Goal: Information Seeking & Learning: Learn about a topic

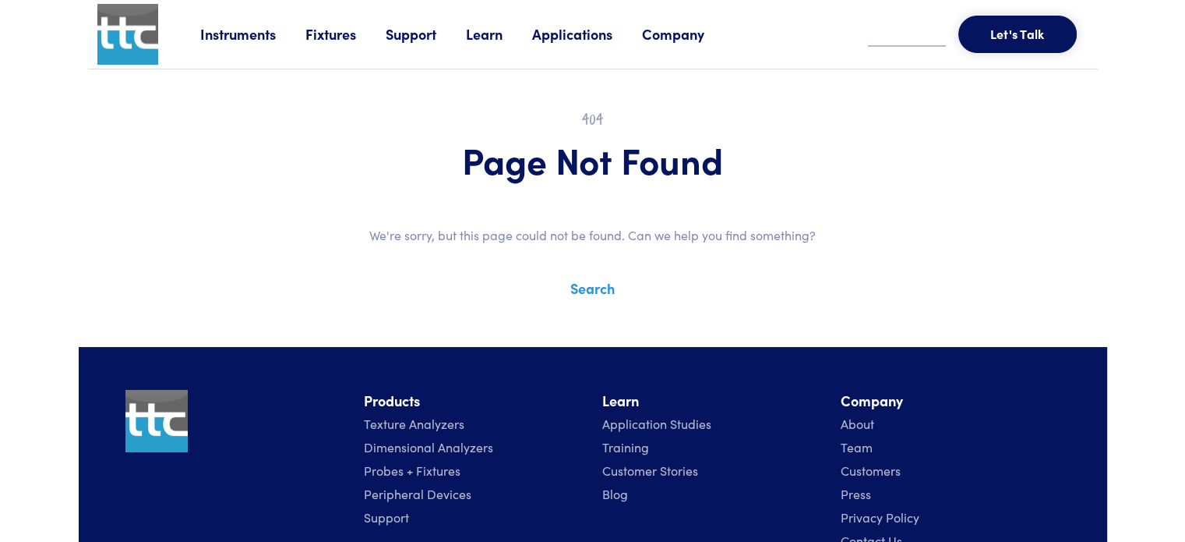
click at [592, 295] on link "Search" at bounding box center [593, 287] width 44 height 19
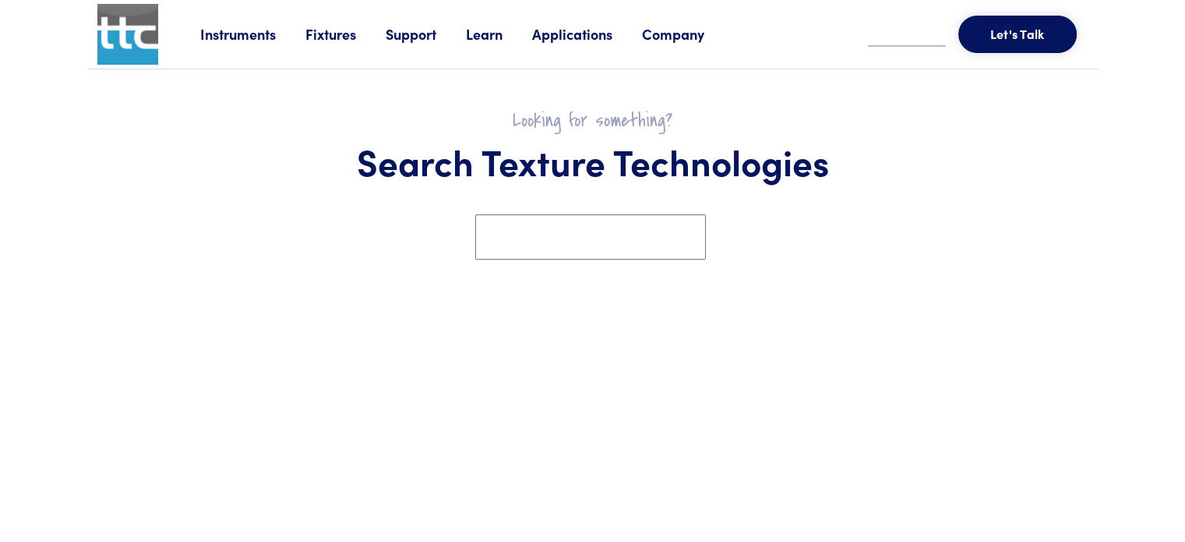
click at [614, 259] on section at bounding box center [593, 248] width 1010 height 69
click at [623, 239] on input "text" at bounding box center [590, 236] width 231 height 45
type input "**********"
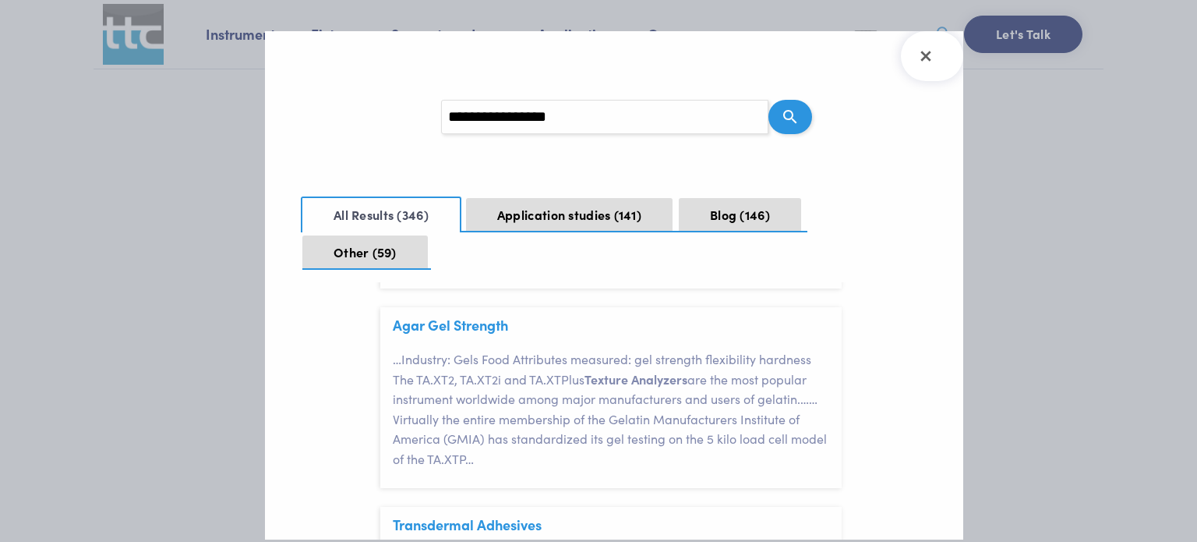
scroll to position [935, 0]
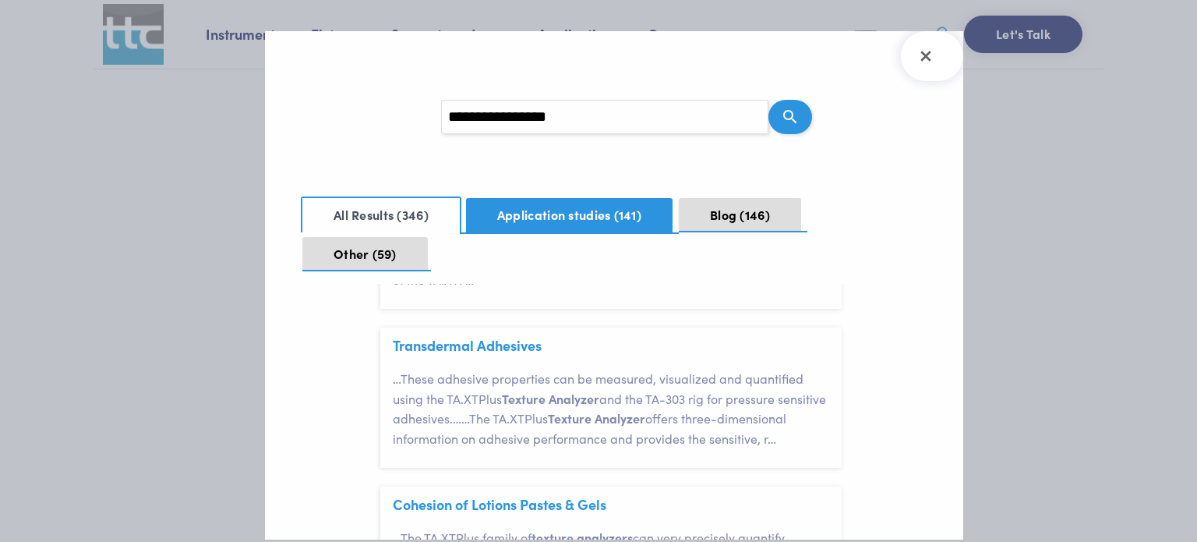
click at [607, 208] on button "Application studies 141" at bounding box center [569, 215] width 207 height 34
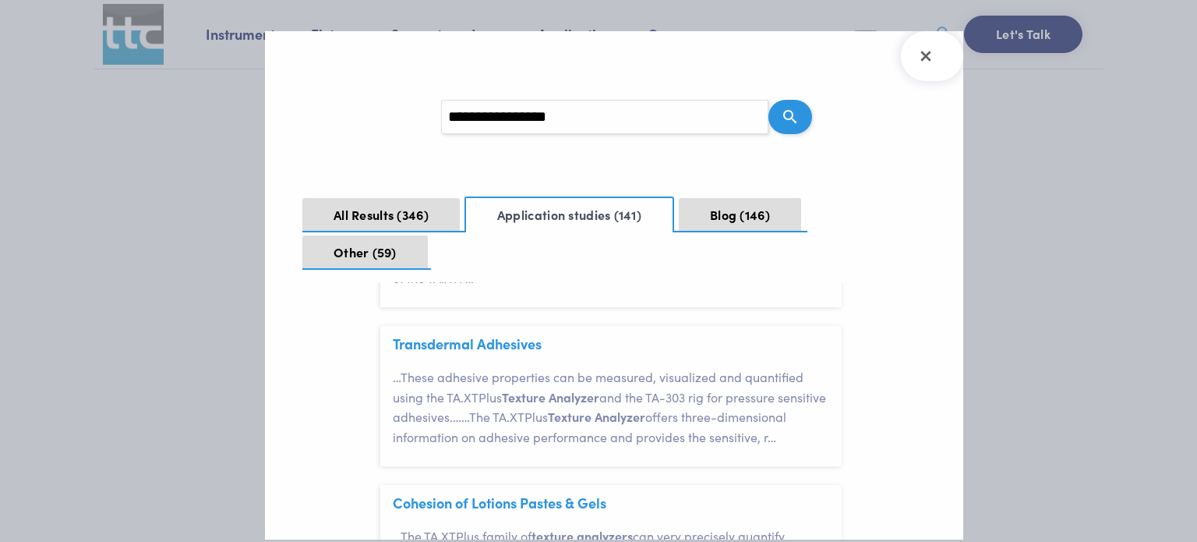
scroll to position [0, 0]
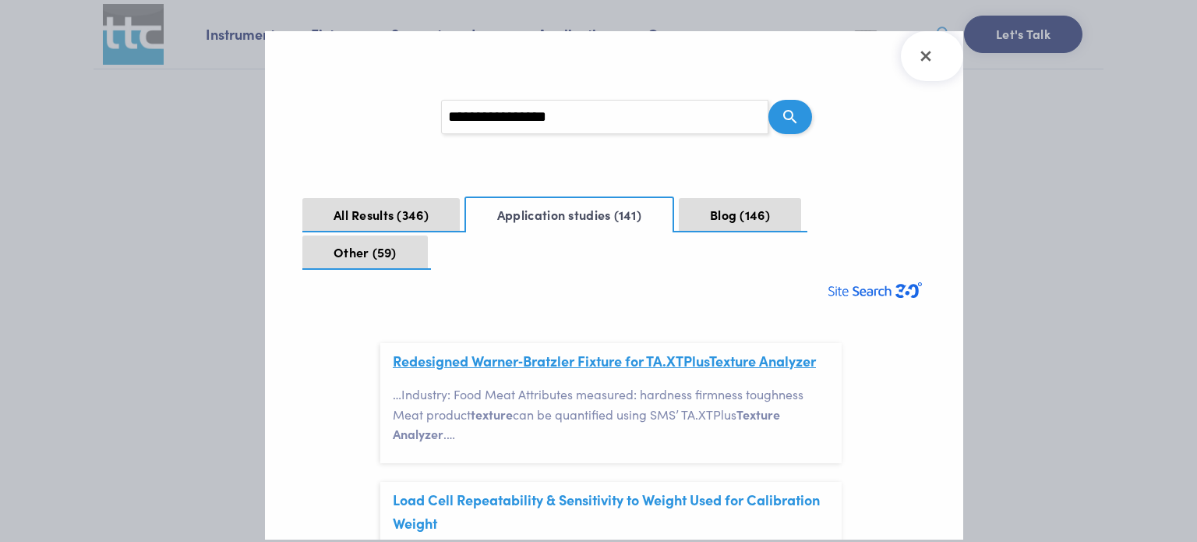
click at [767, 362] on link "Redesigned Warner‐Bratzler Fixture for TA.XTPlus Texture Analyzer" at bounding box center [604, 360] width 423 height 19
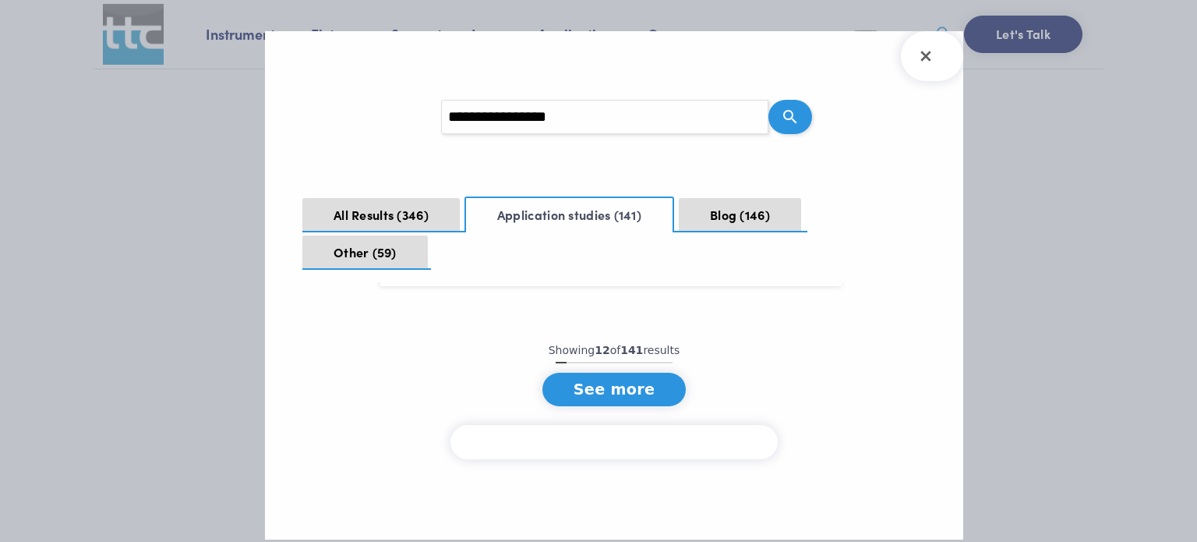
scroll to position [2151, 0]
click at [622, 386] on button "See more" at bounding box center [614, 390] width 144 height 34
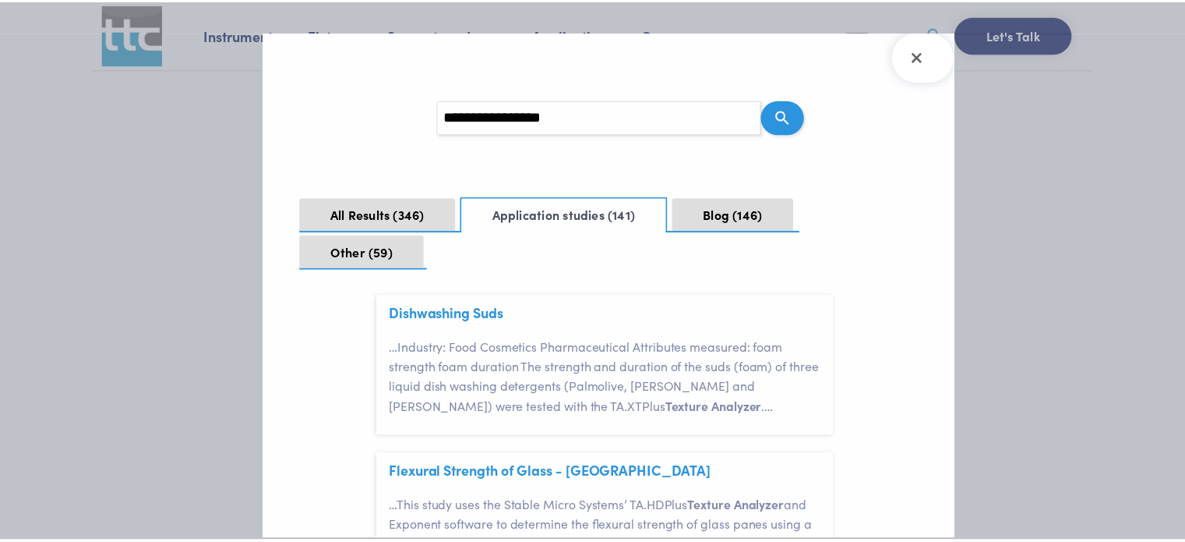
scroll to position [2930, 0]
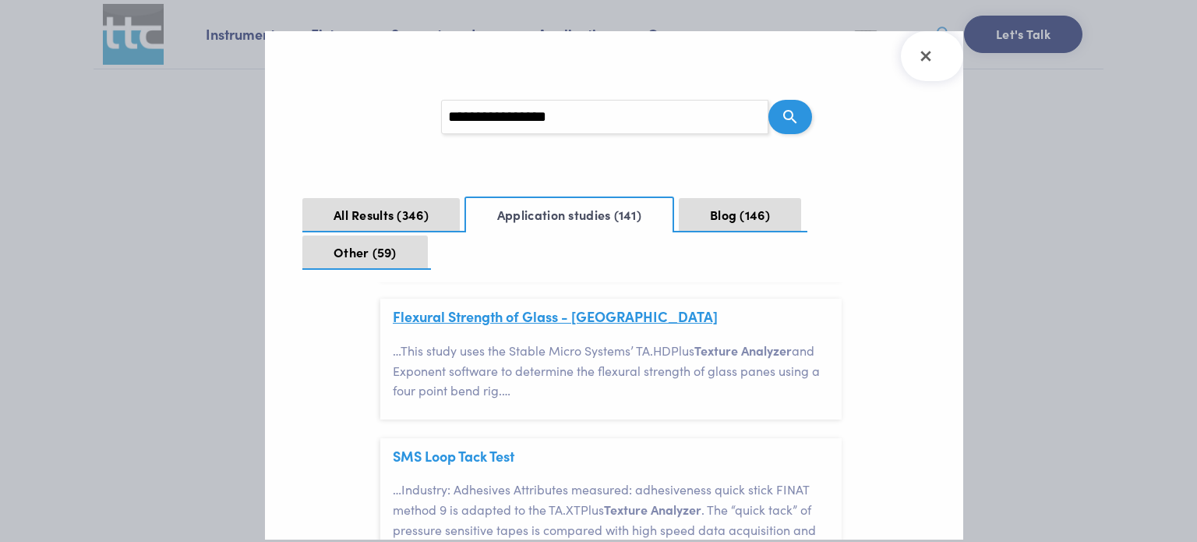
click at [534, 326] on link "Flexural Strength of Glass - [GEOGRAPHIC_DATA]" at bounding box center [555, 315] width 325 height 19
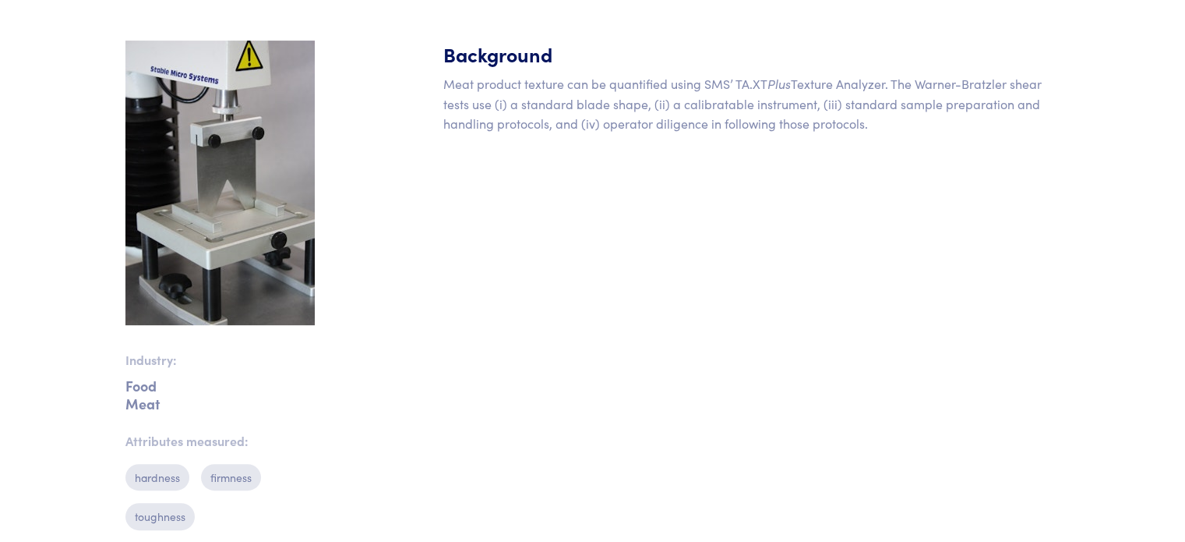
scroll to position [701, 0]
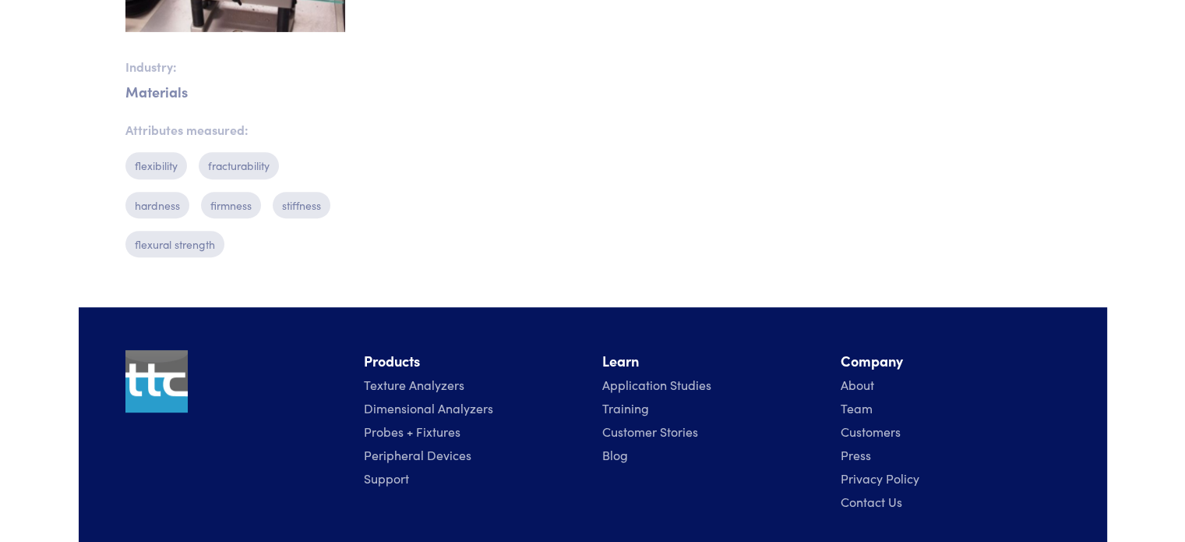
scroll to position [623, 0]
